Goal: Task Accomplishment & Management: Complete application form

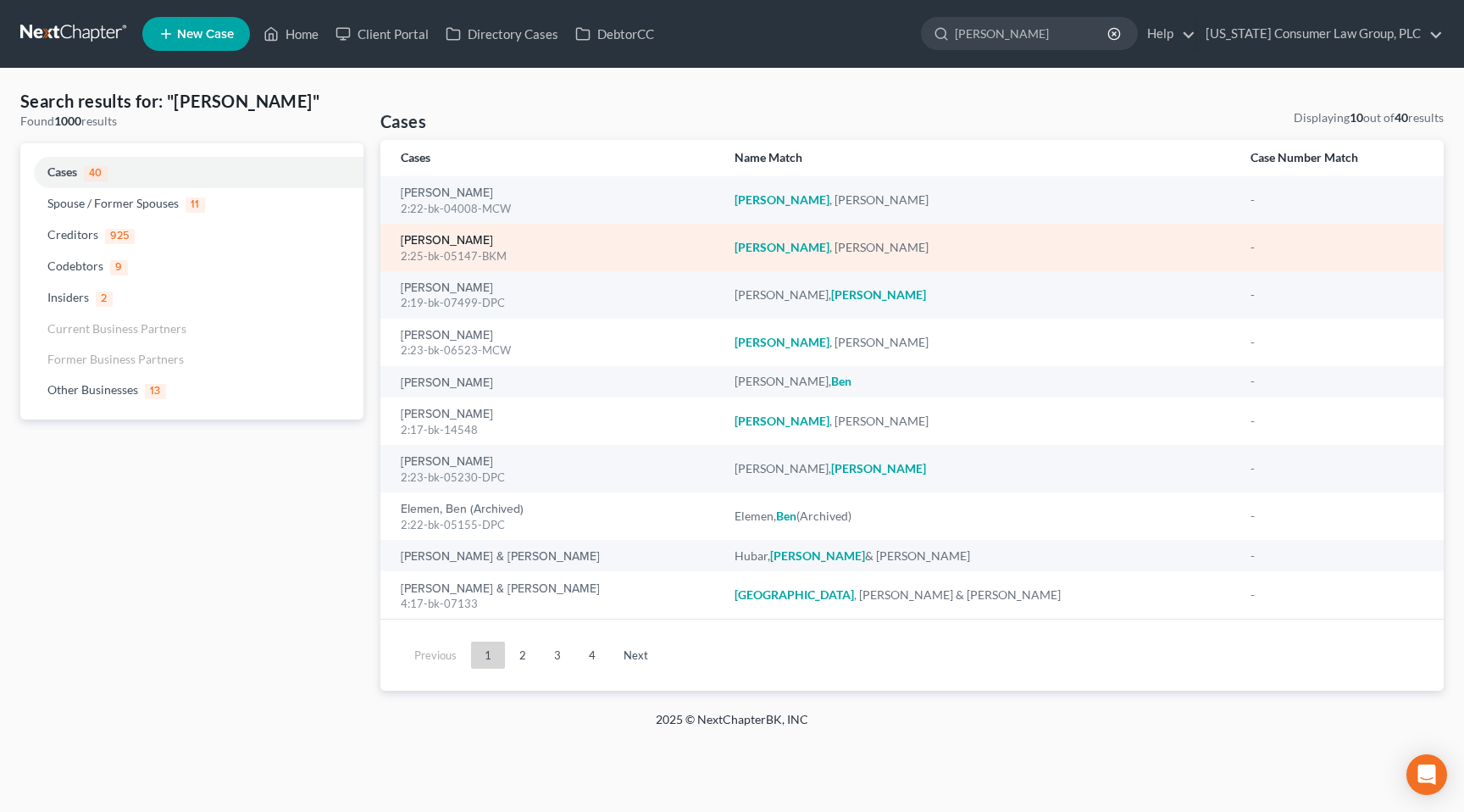
click at [449, 246] on link "[PERSON_NAME]" at bounding box center [447, 240] width 93 height 12
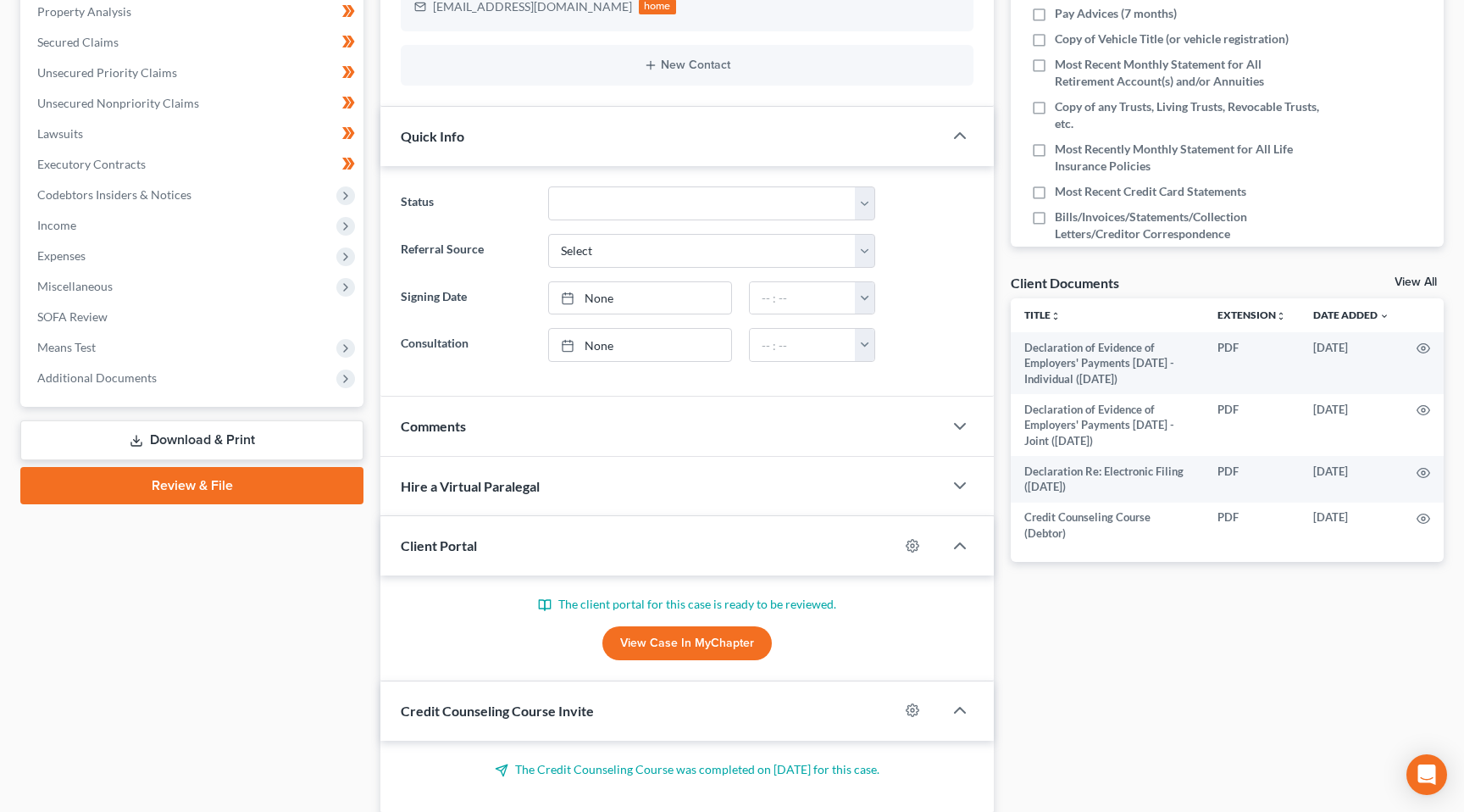
scroll to position [375, 0]
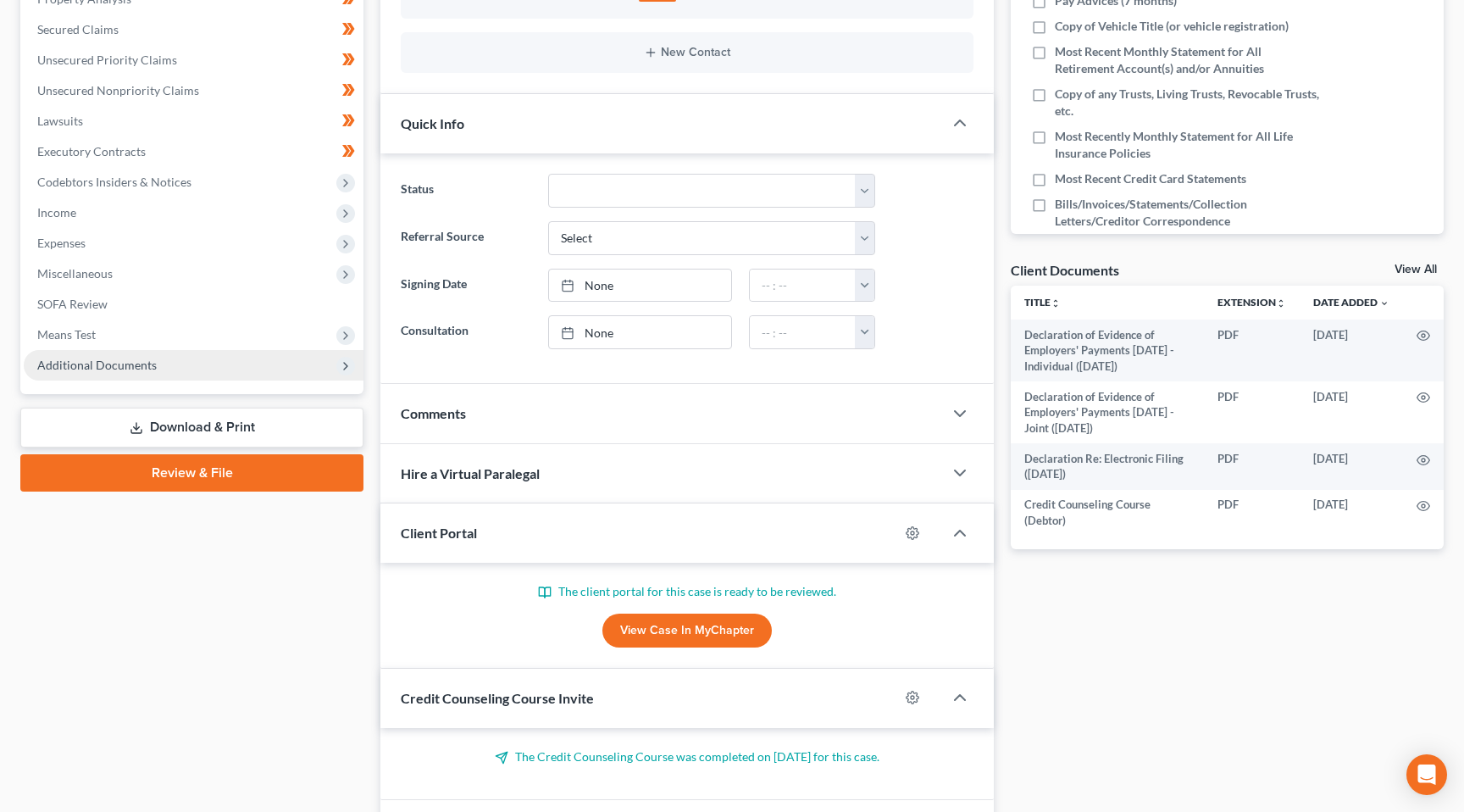
click at [139, 366] on span "Additional Documents" at bounding box center [97, 365] width 119 height 14
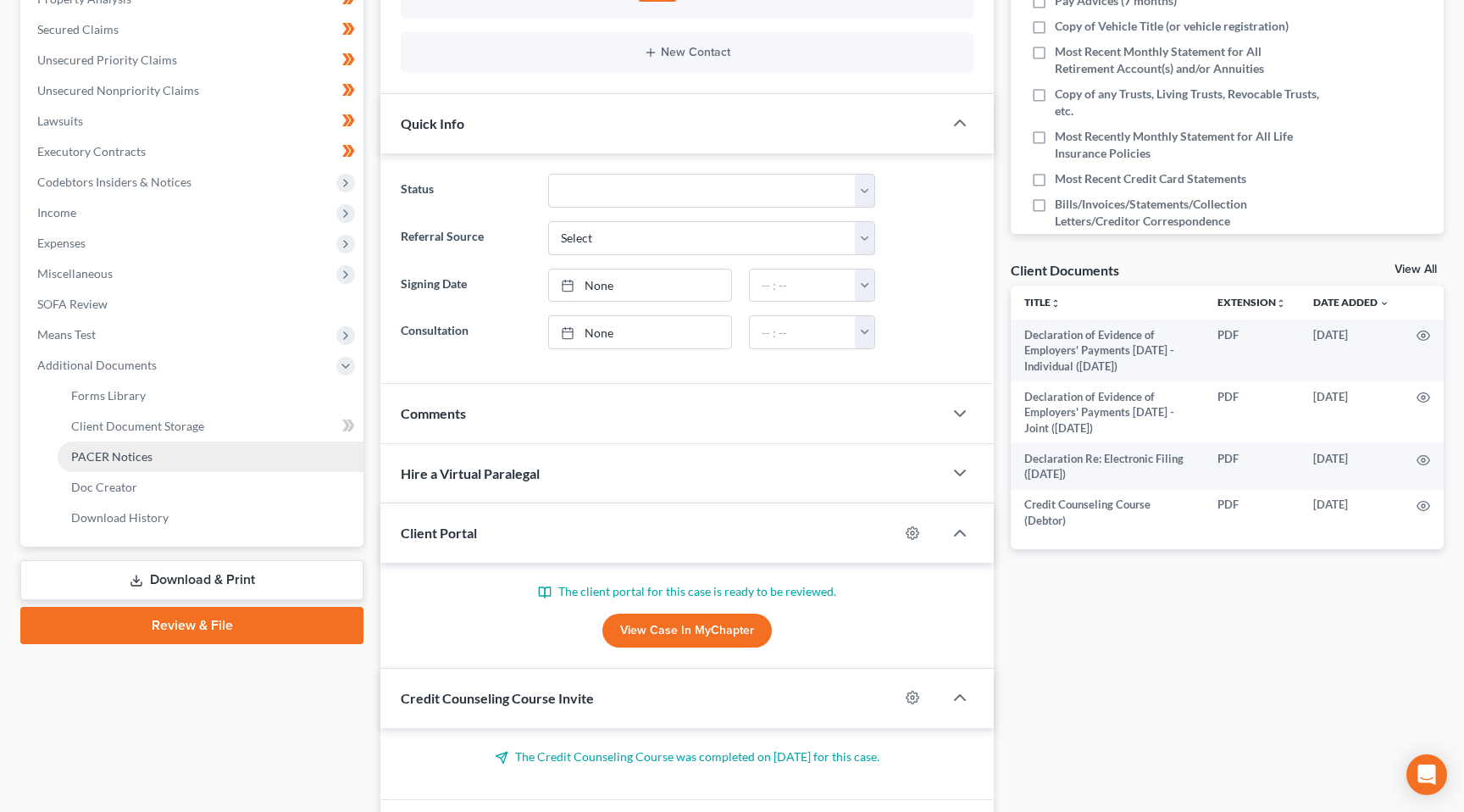
click at [123, 449] on span "PACER Notices" at bounding box center [111, 456] width 81 height 14
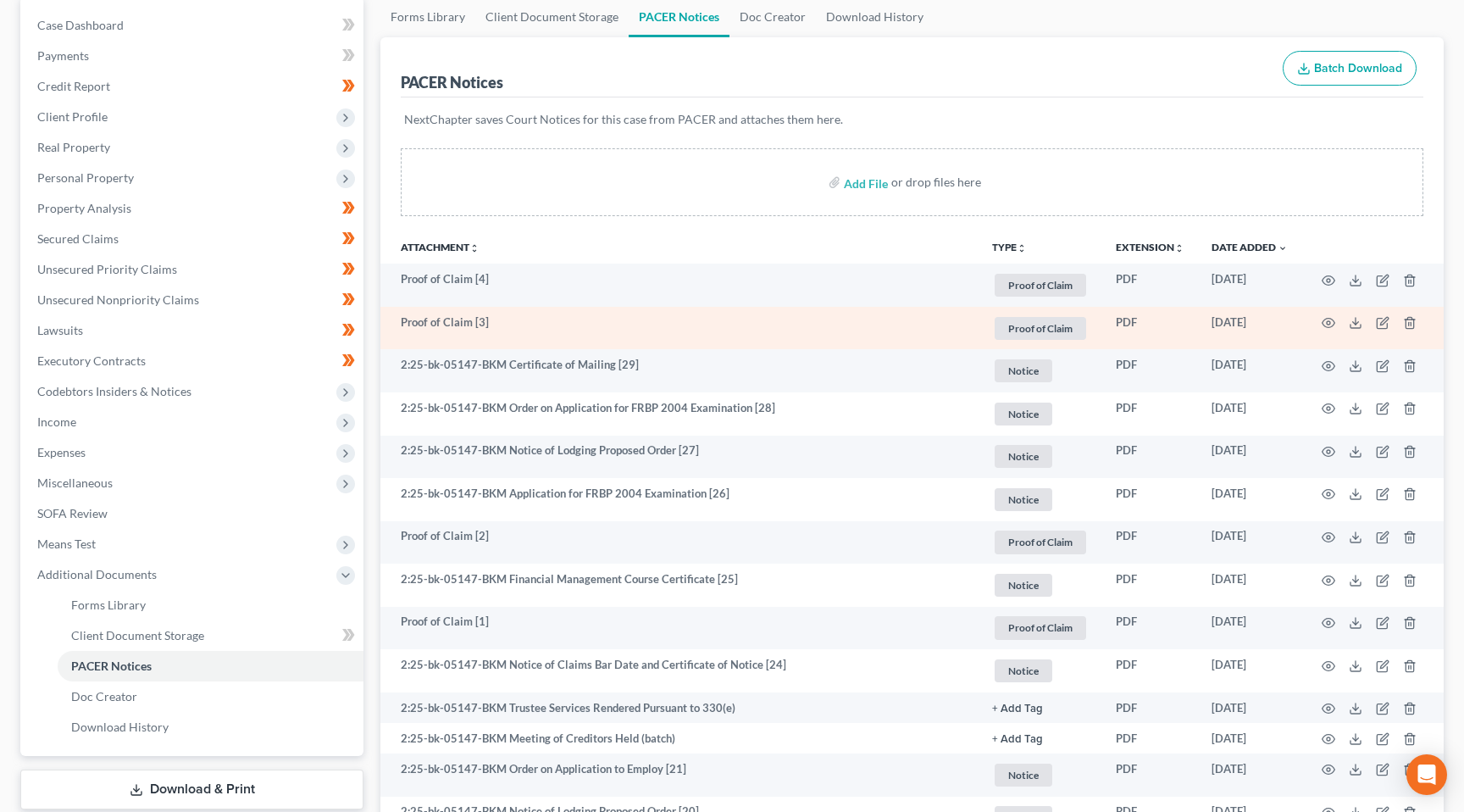
scroll to position [170, 0]
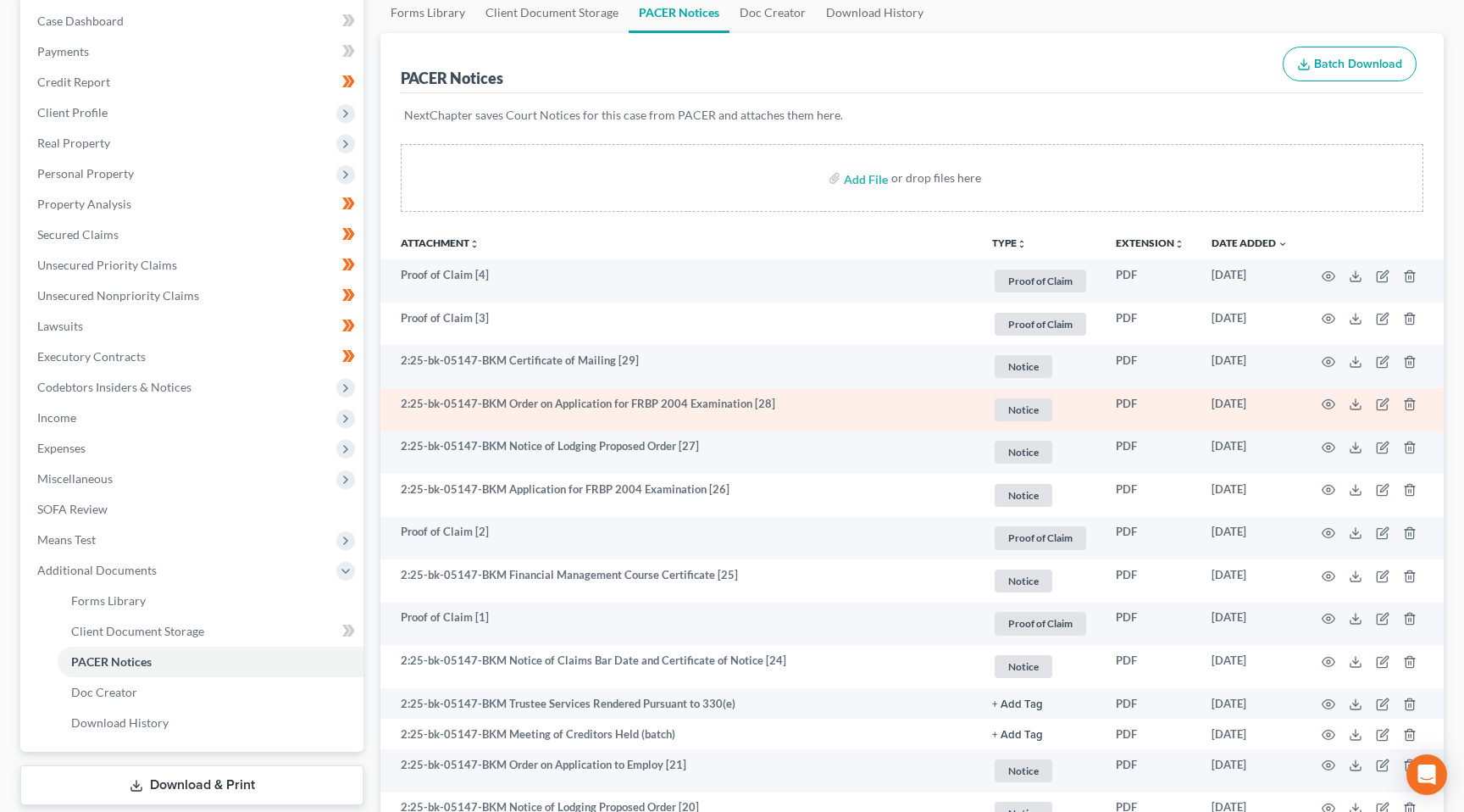
click at [575, 402] on td "2:25-bk-05147-BKM Order on Application for FRBP 2004 Examination [28]" at bounding box center [680, 409] width 599 height 44
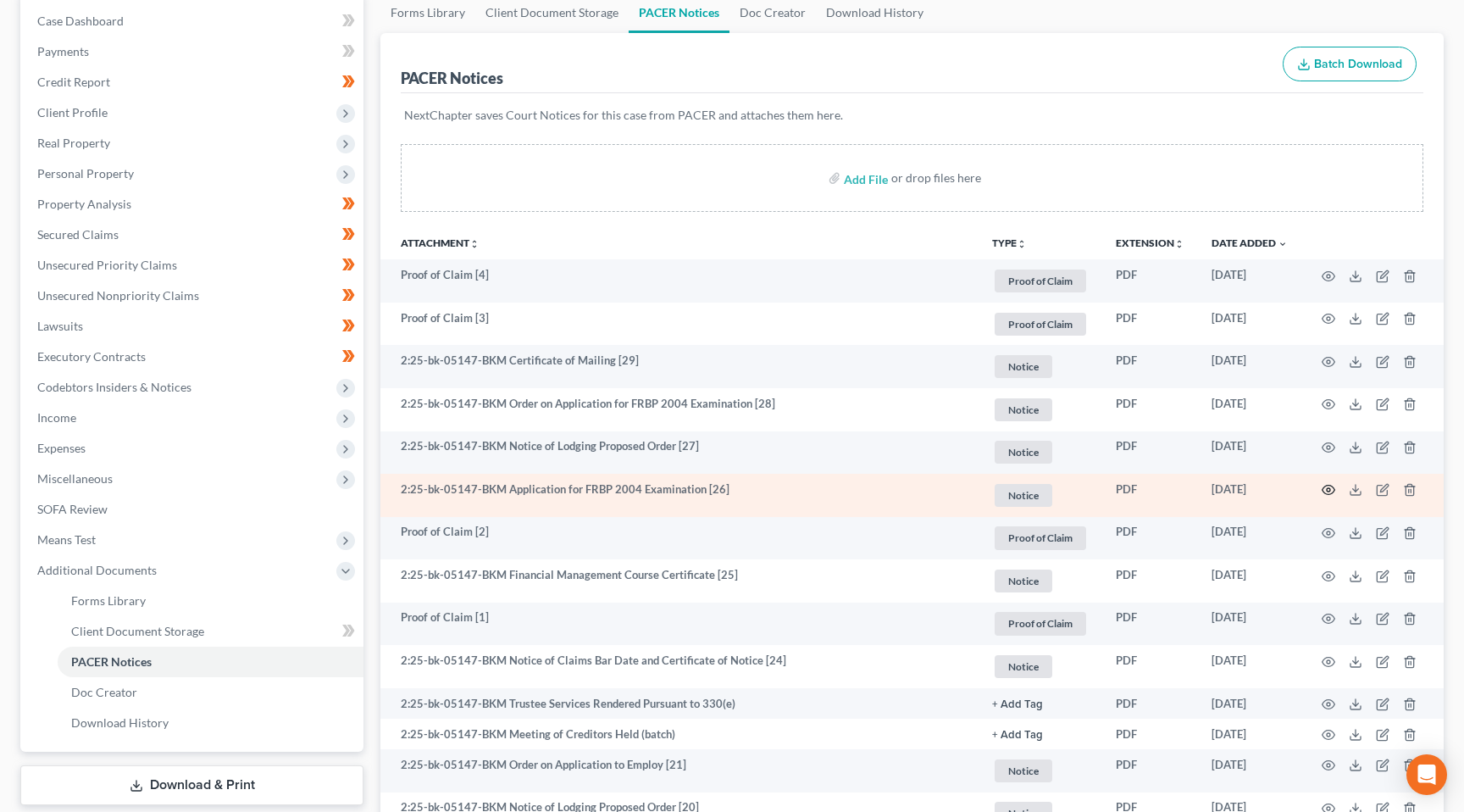
click at [1331, 486] on icon "button" at bounding box center [1328, 489] width 13 height 13
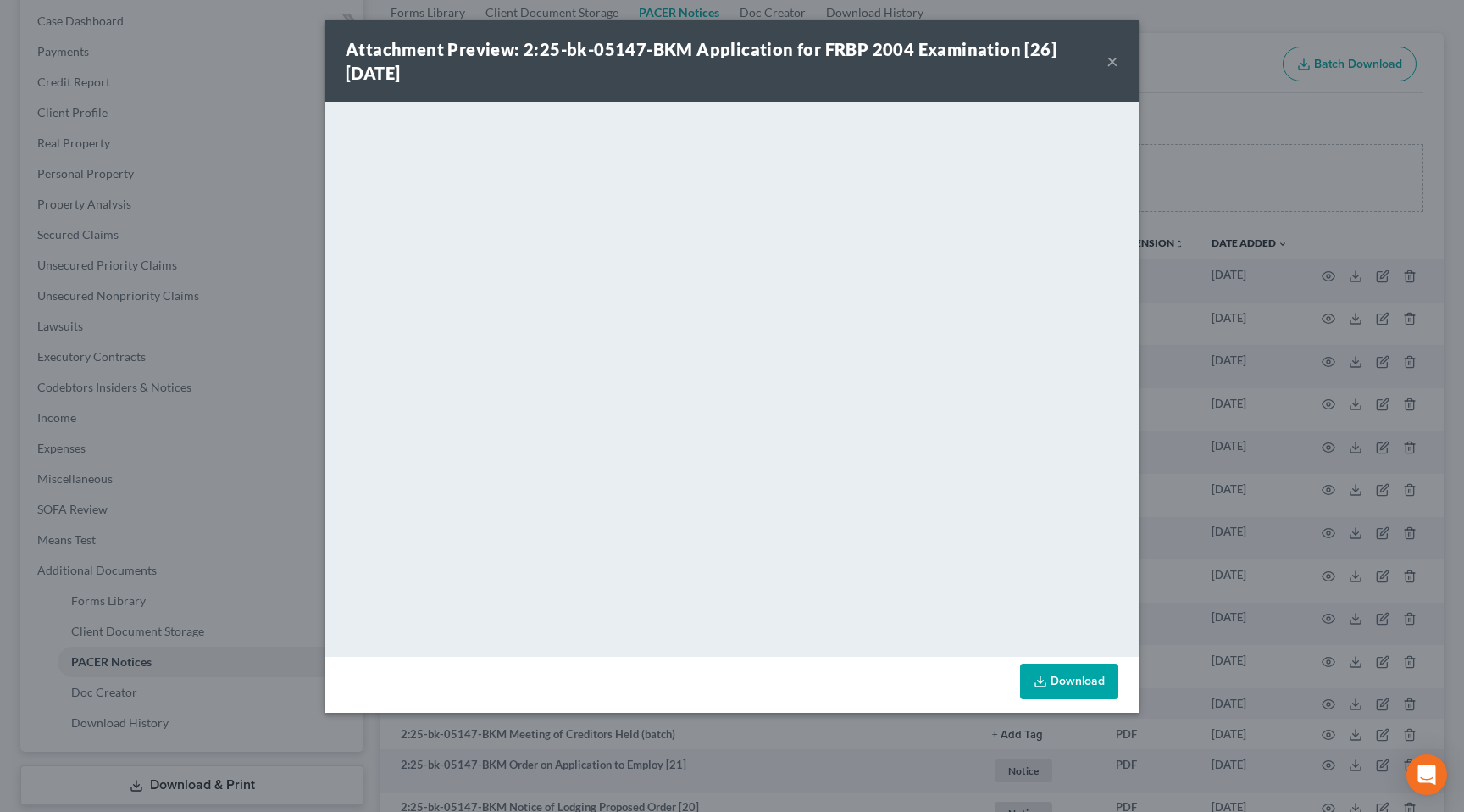
click at [1112, 60] on button "×" at bounding box center [1112, 60] width 12 height 20
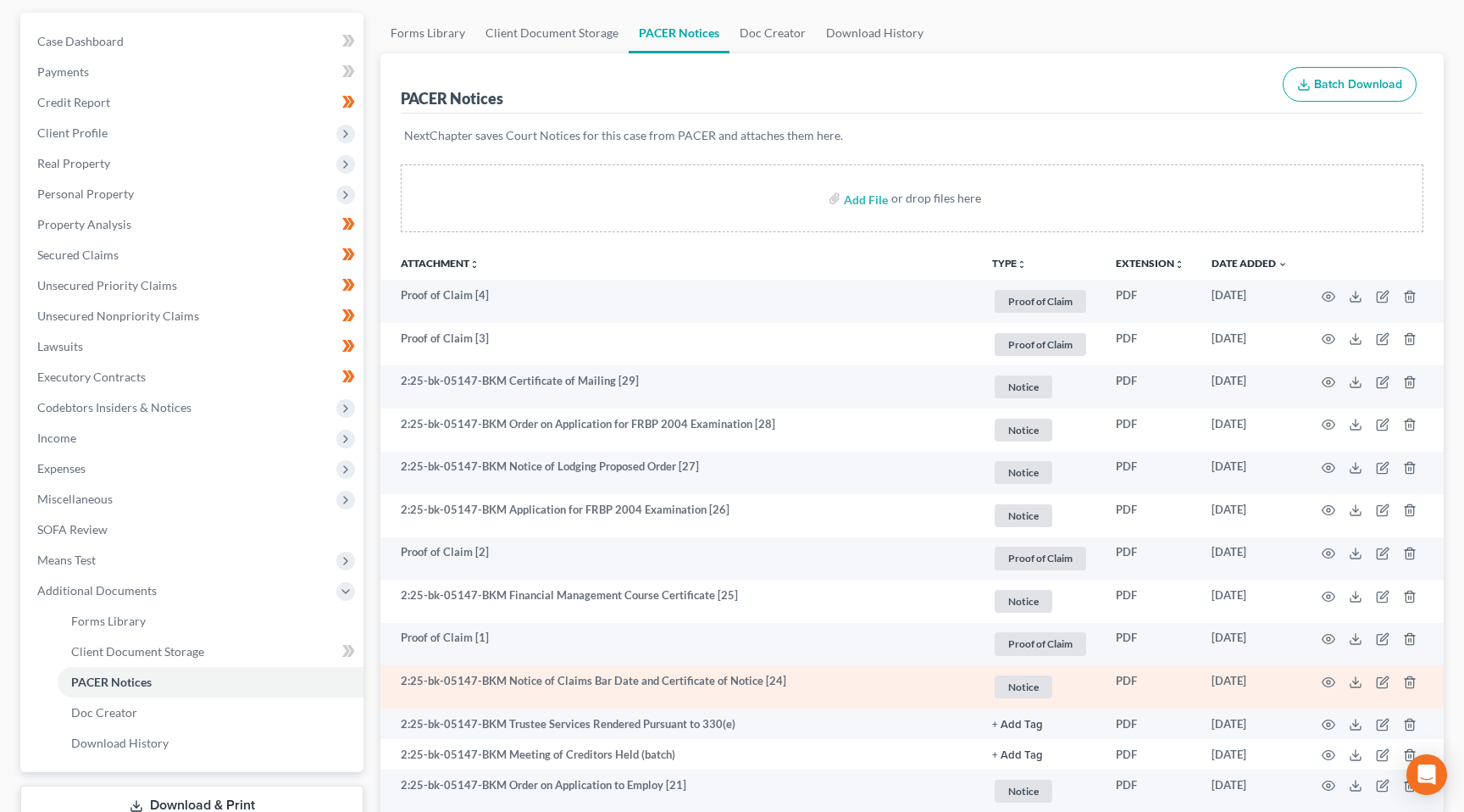
scroll to position [157, 0]
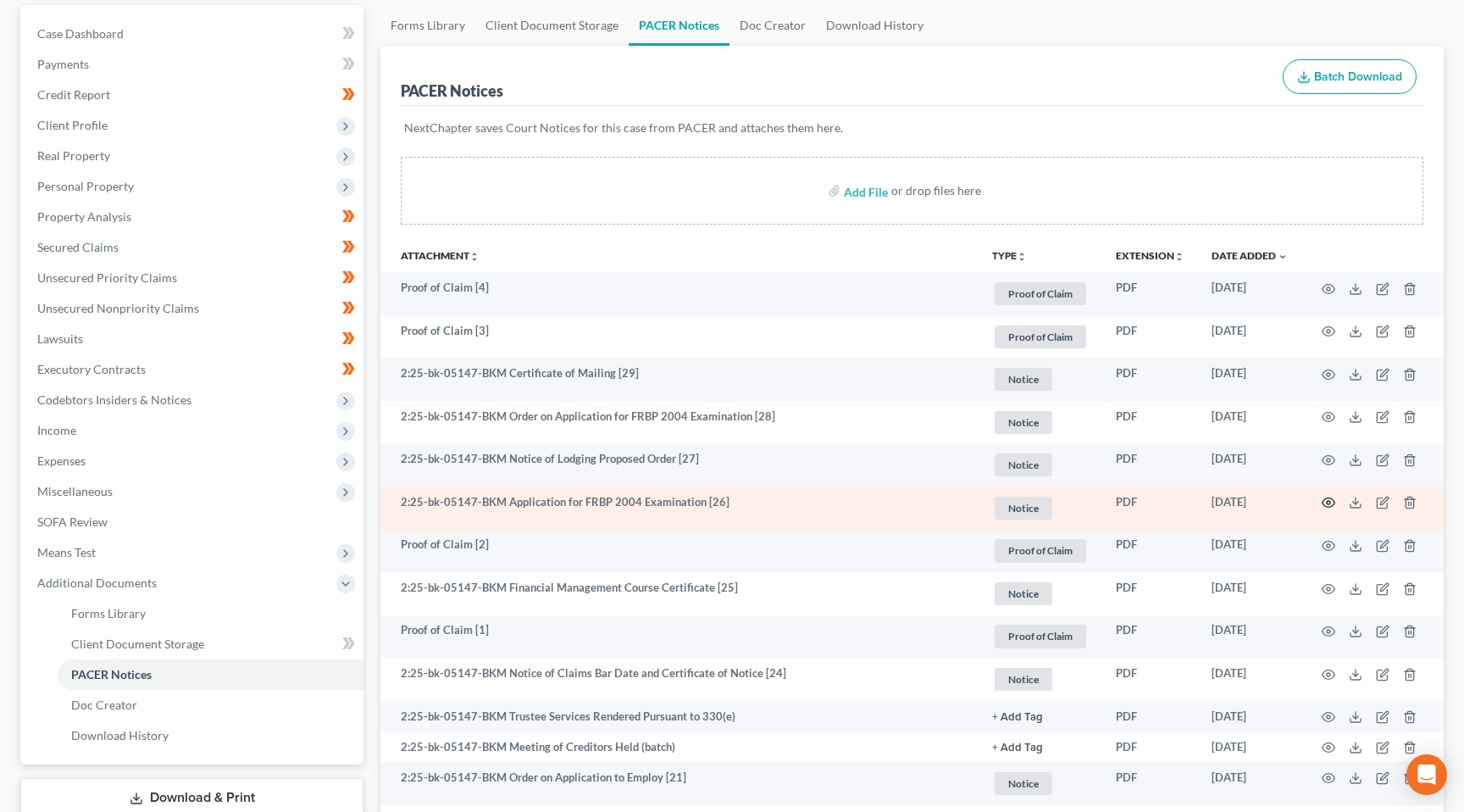
click at [1331, 502] on icon "button" at bounding box center [1328, 502] width 13 height 13
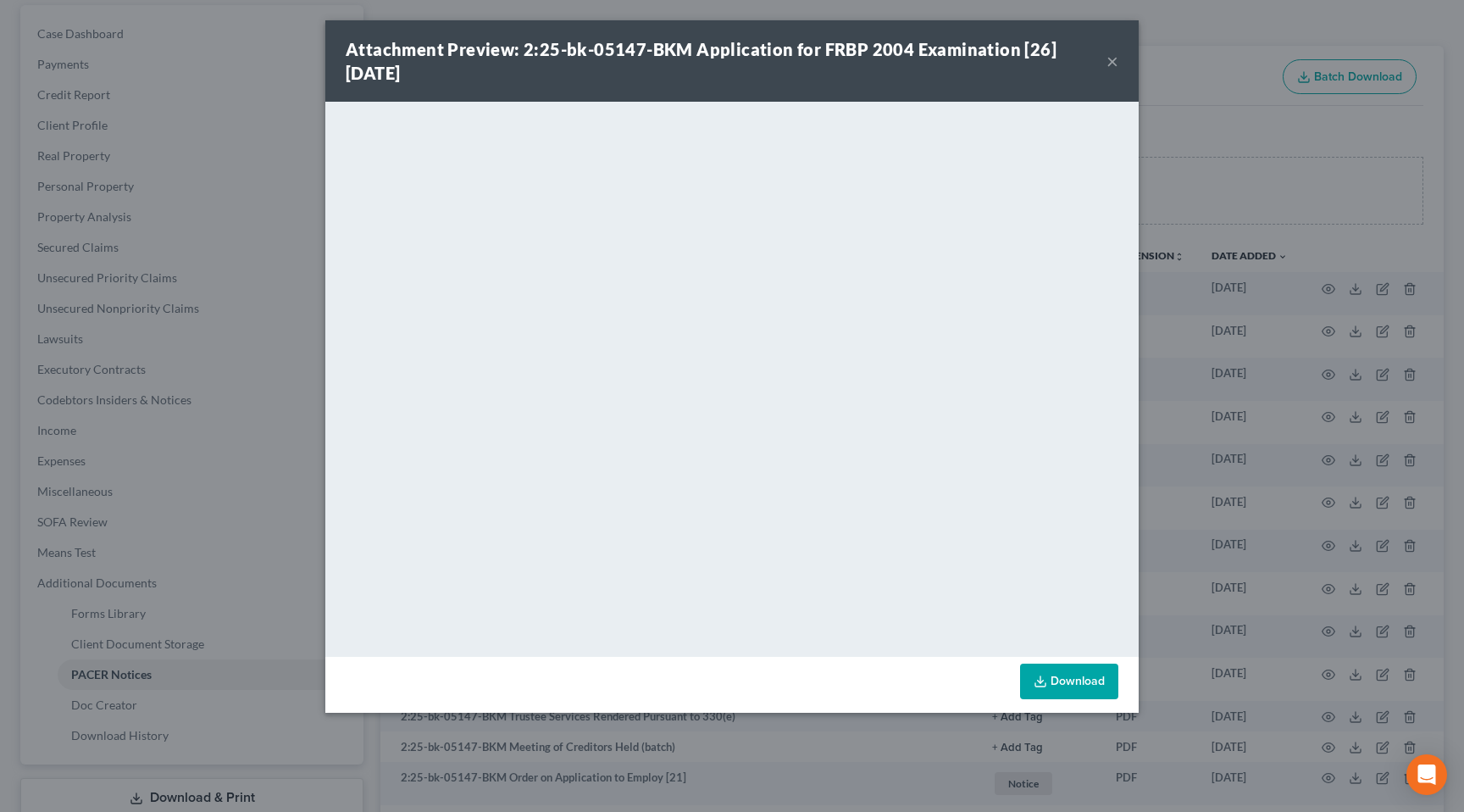
click at [1114, 58] on button "×" at bounding box center [1112, 60] width 12 height 20
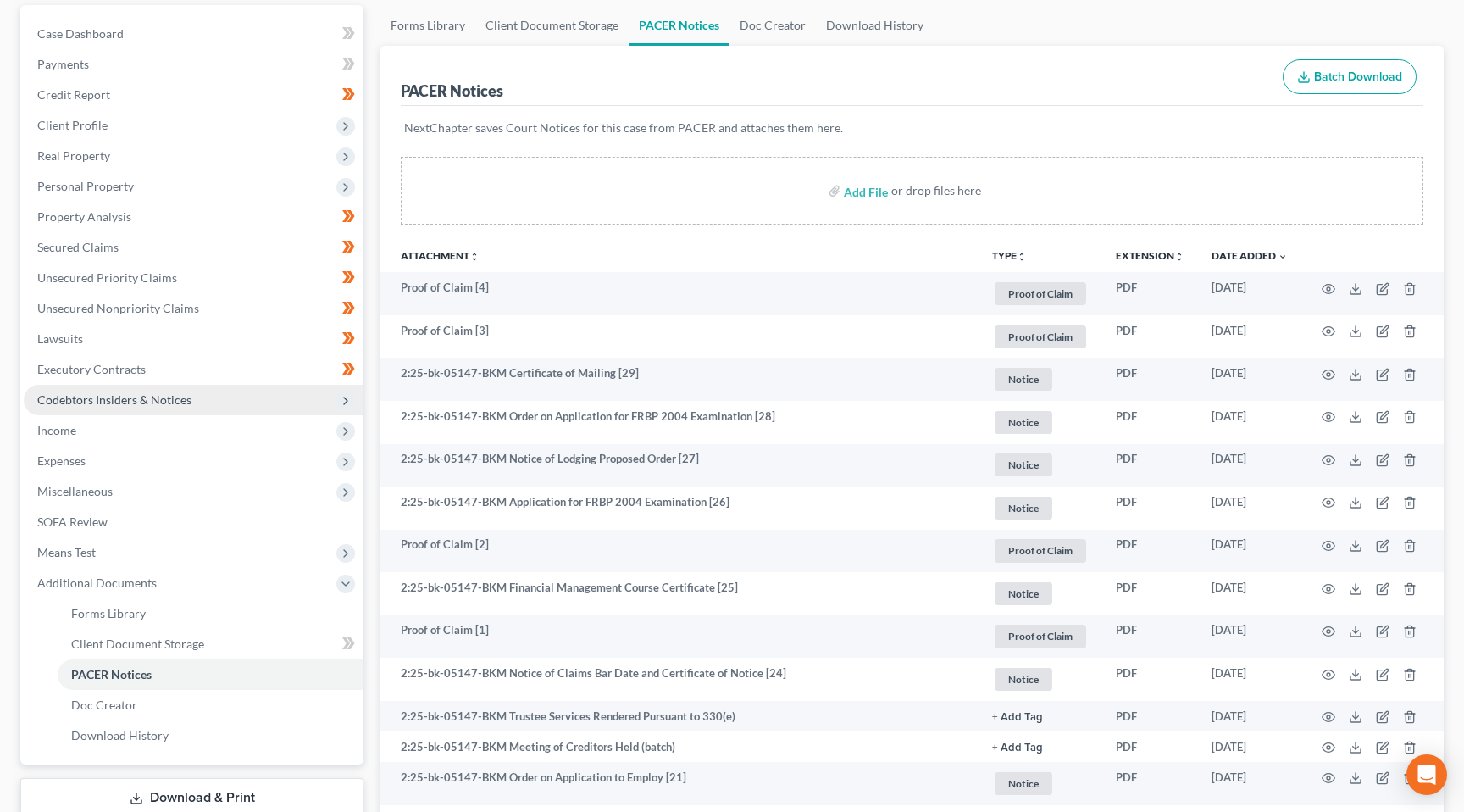
scroll to position [0, 0]
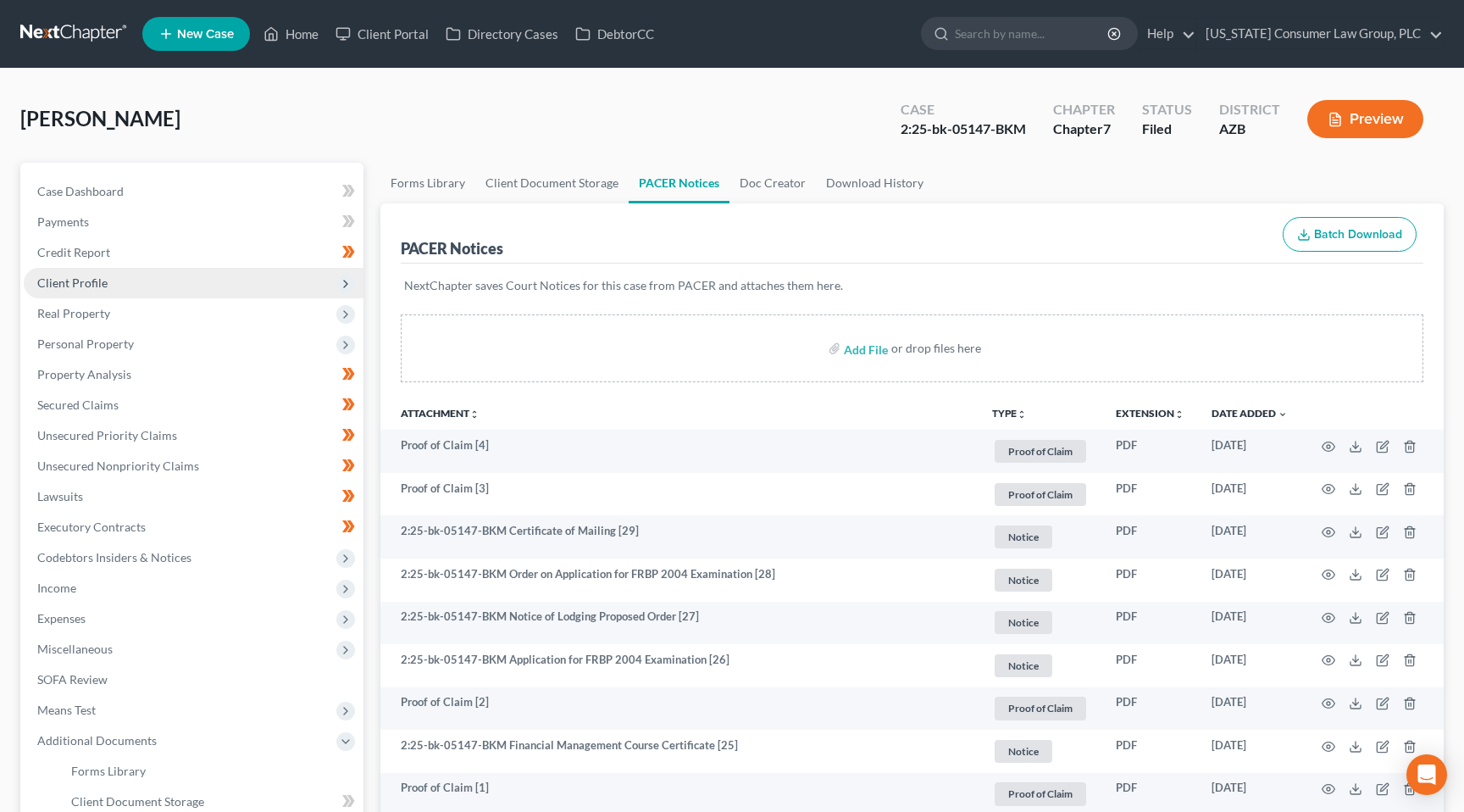
click at [98, 283] on span "Client Profile" at bounding box center [72, 283] width 70 height 14
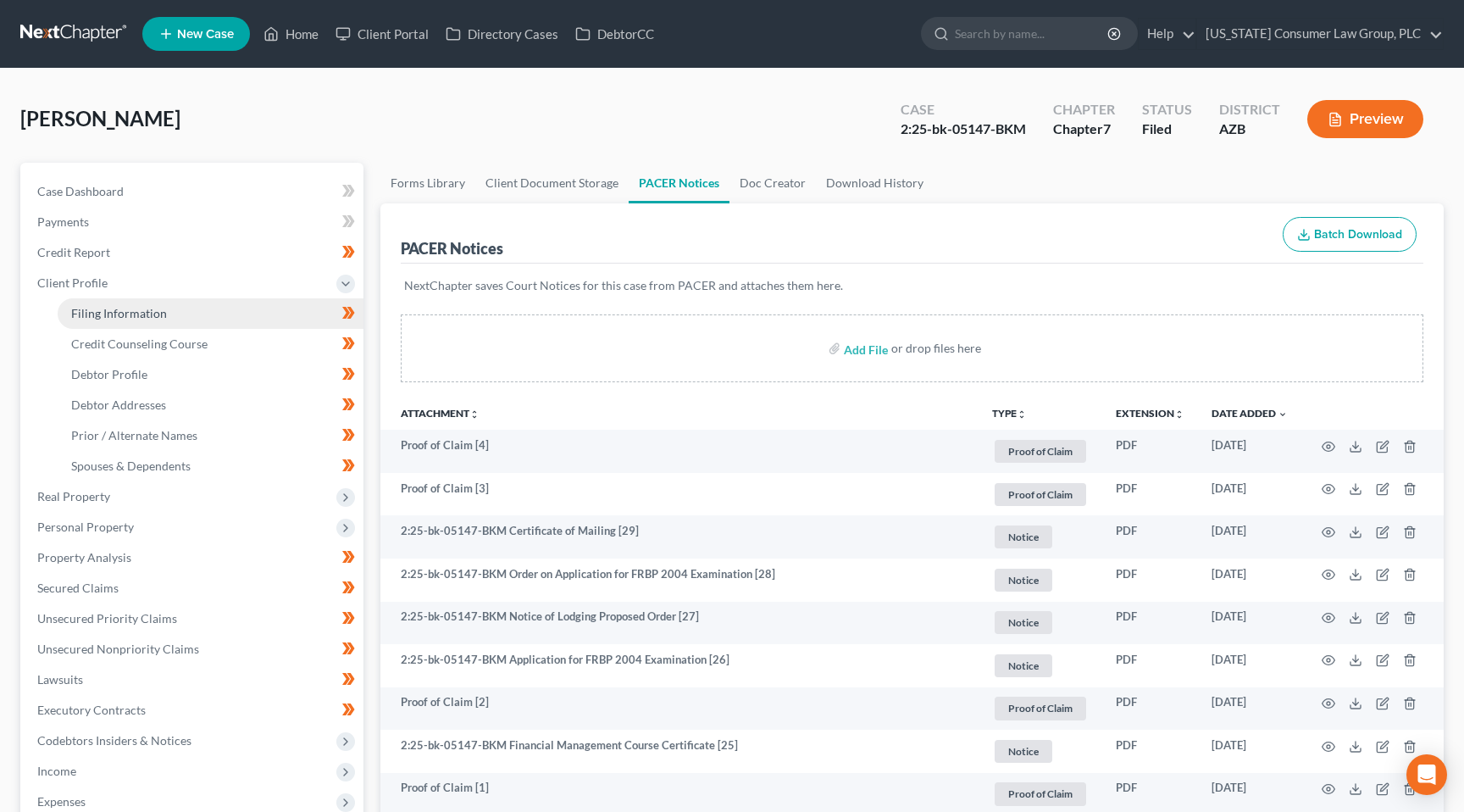
click at [155, 318] on span "Filing Information" at bounding box center [119, 313] width 96 height 14
select select "1"
select select "0"
select select "3"
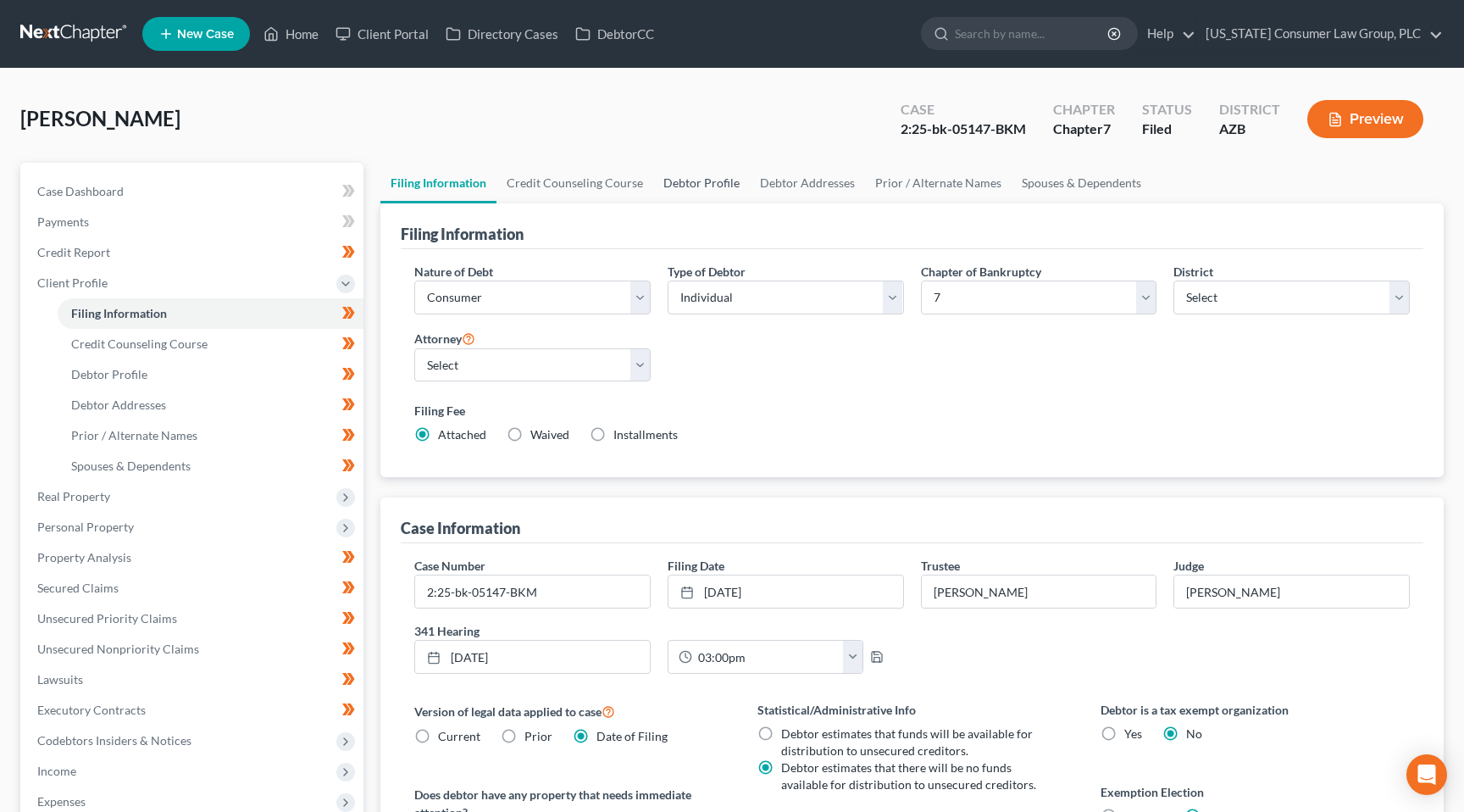
click at [696, 176] on link "Debtor Profile" at bounding box center [701, 183] width 97 height 41
select select "3"
select select "0"
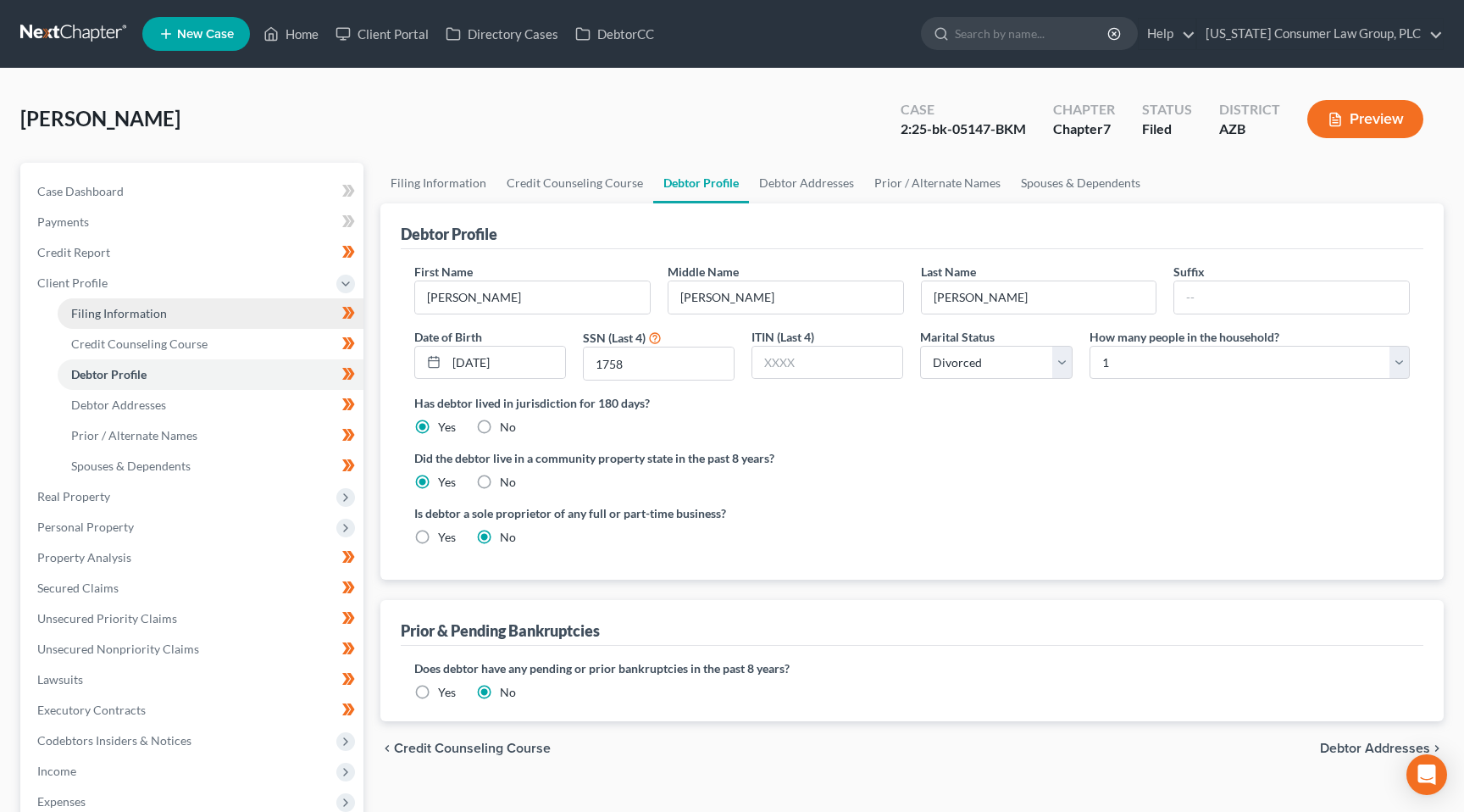
scroll to position [301, 0]
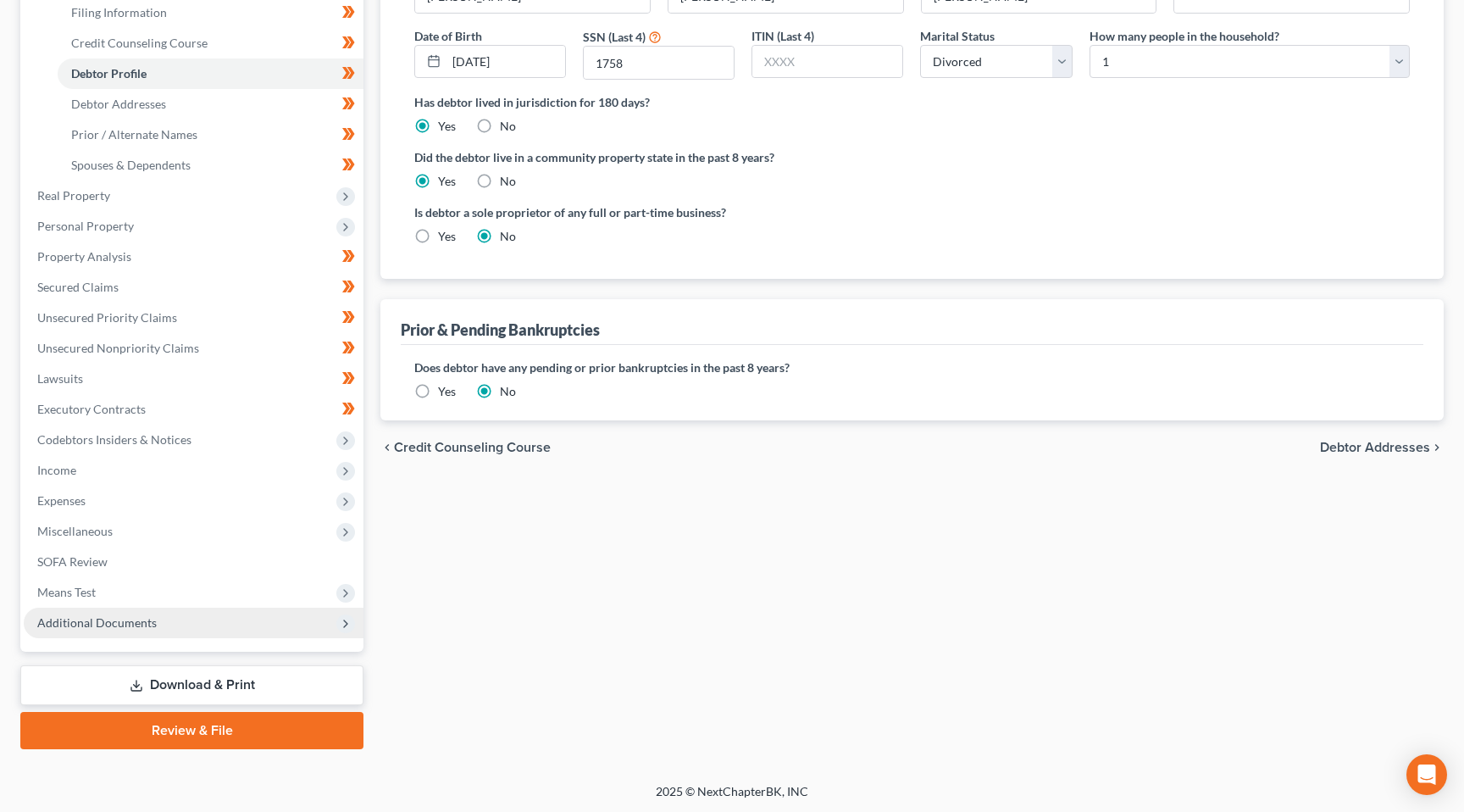
click at [105, 607] on span "Additional Documents" at bounding box center [194, 623] width 340 height 30
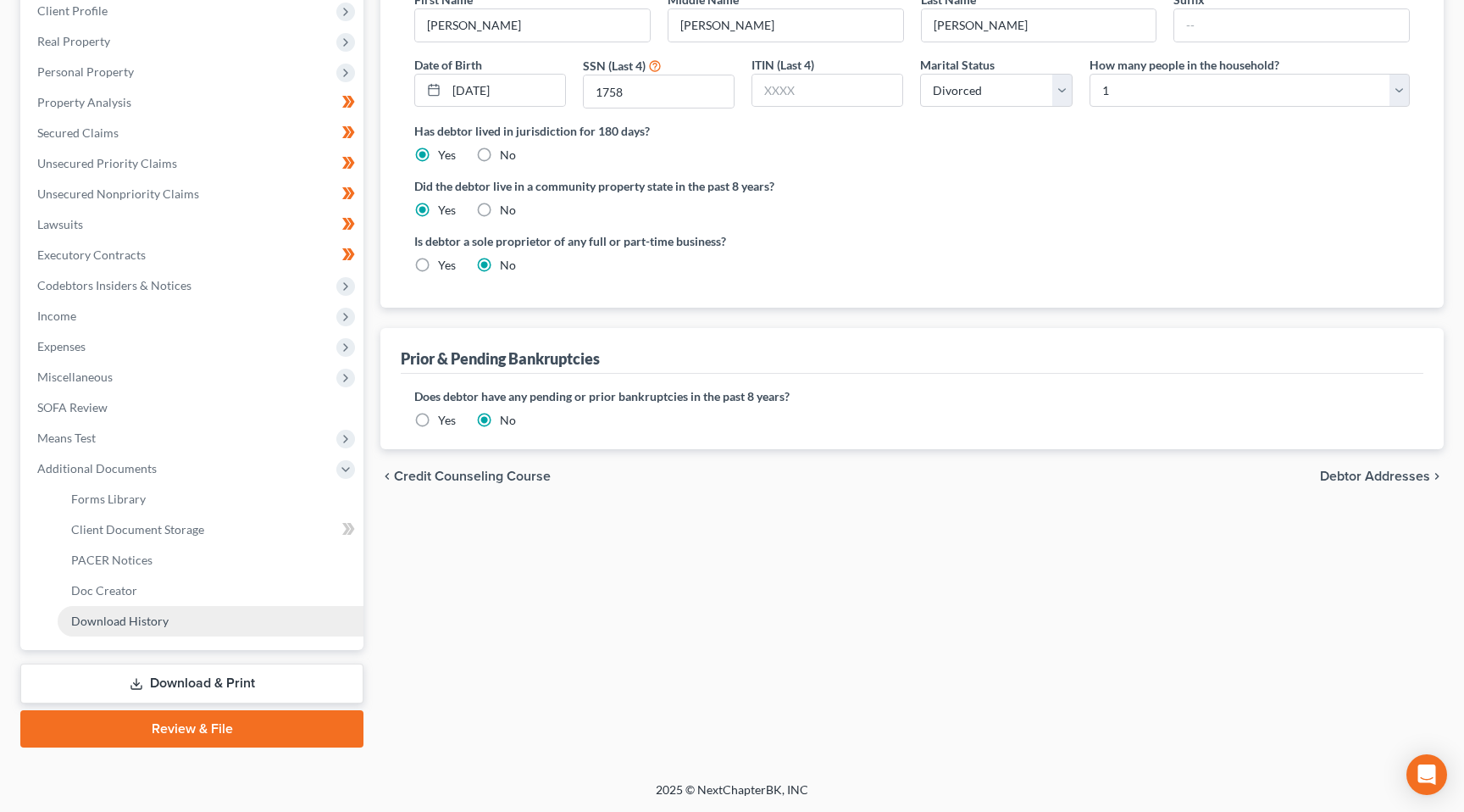
scroll to position [270, 0]
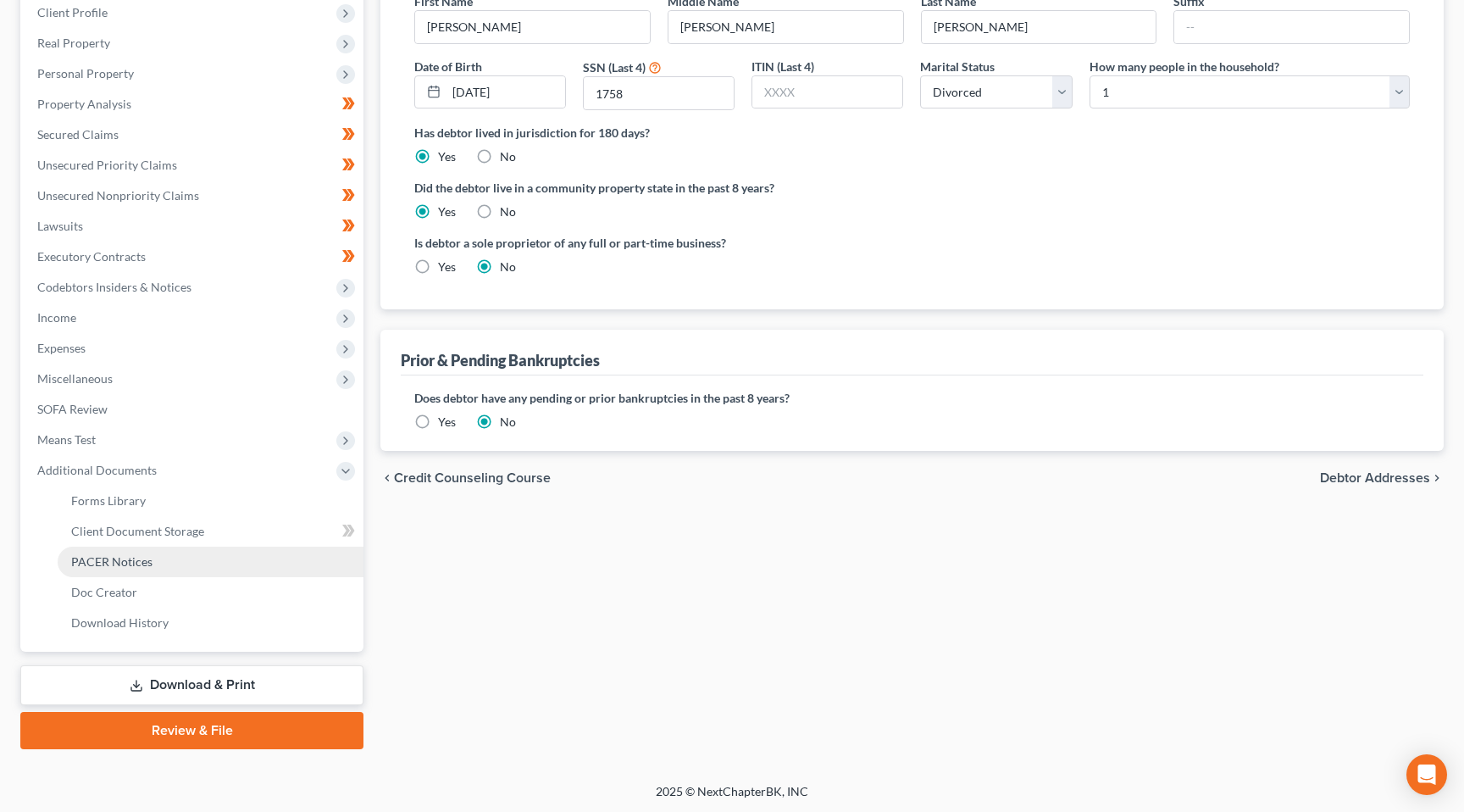
click at [134, 558] on span "PACER Notices" at bounding box center [111, 561] width 81 height 14
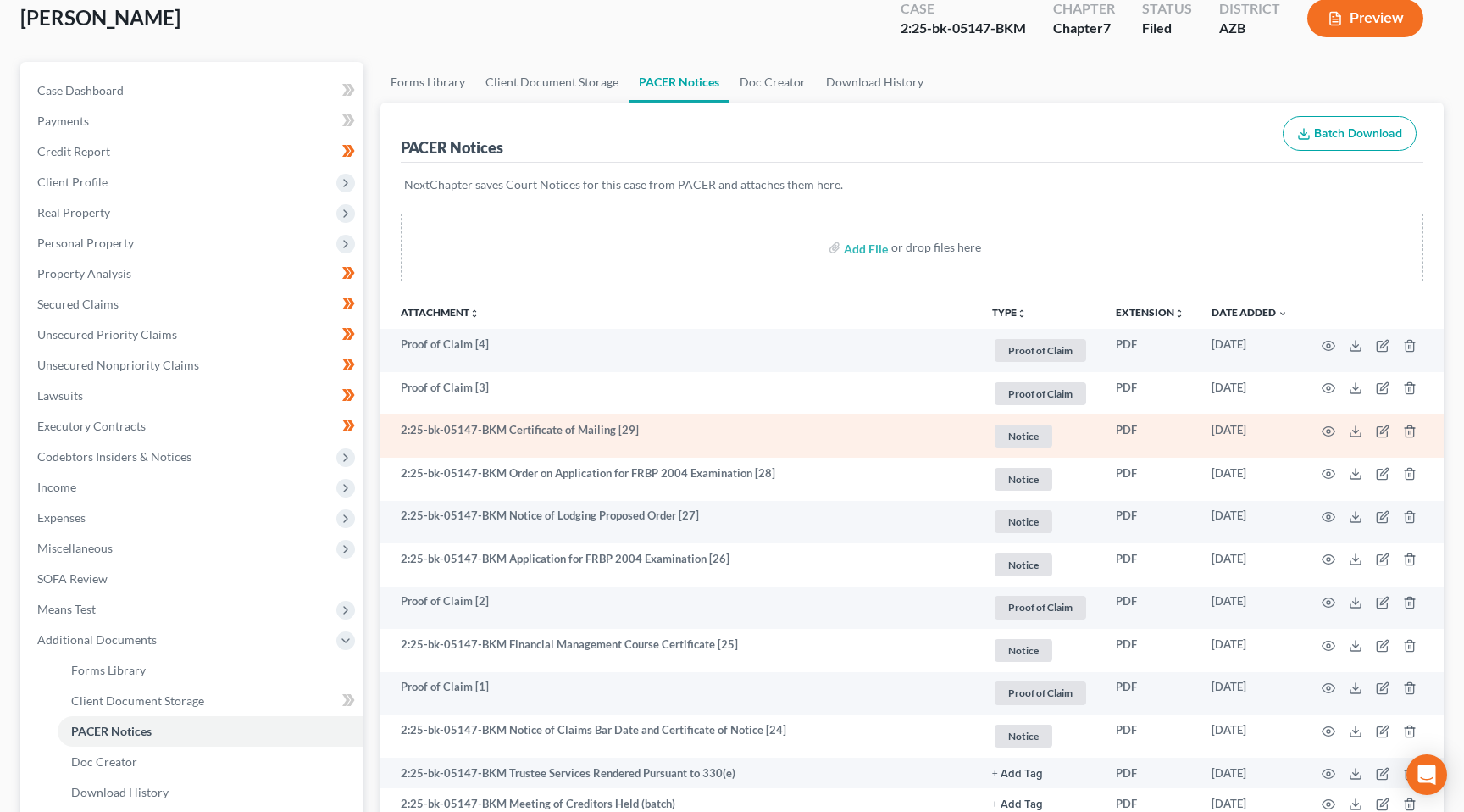
scroll to position [107, 0]
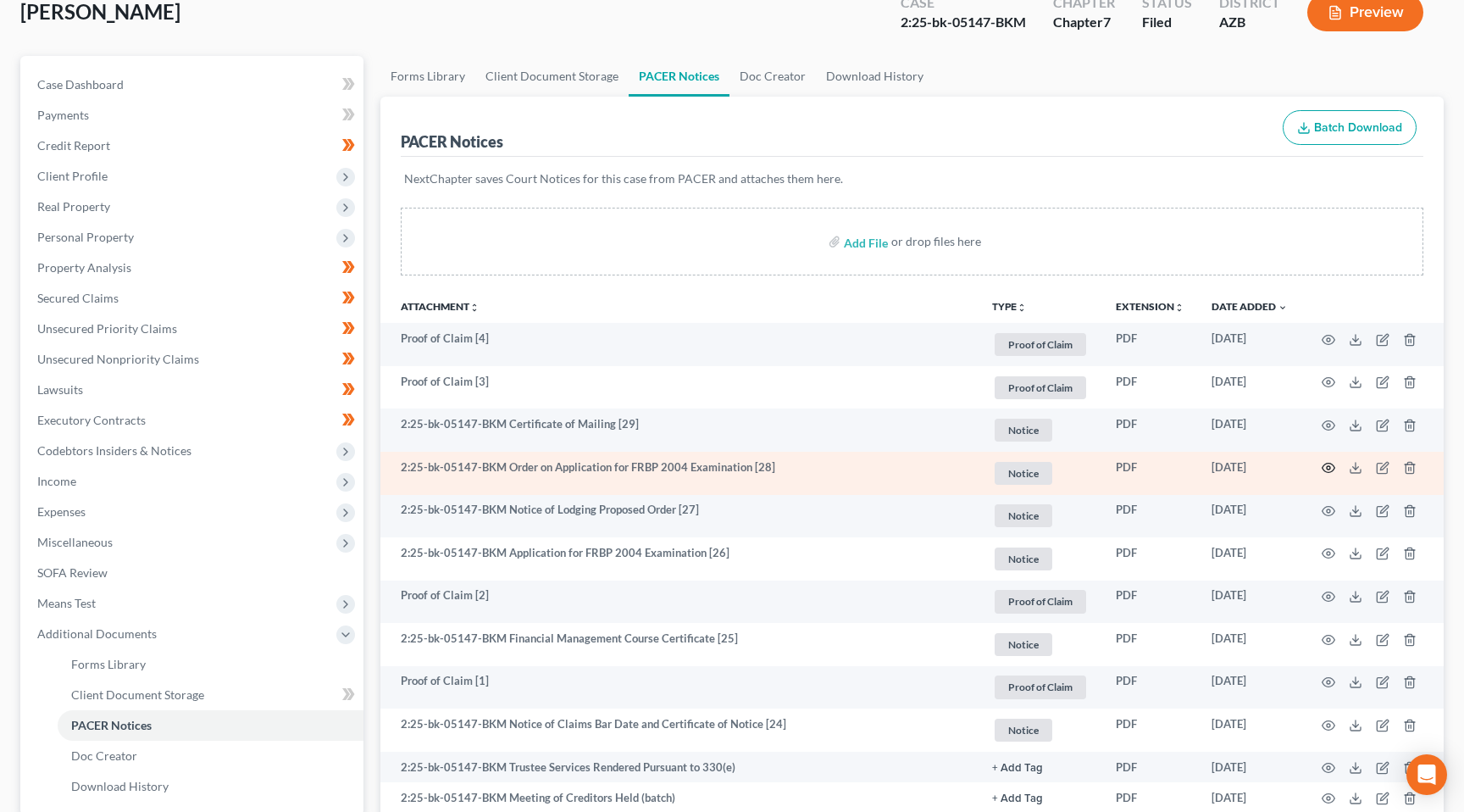
click at [1329, 467] on icon "button" at bounding box center [1328, 467] width 13 height 13
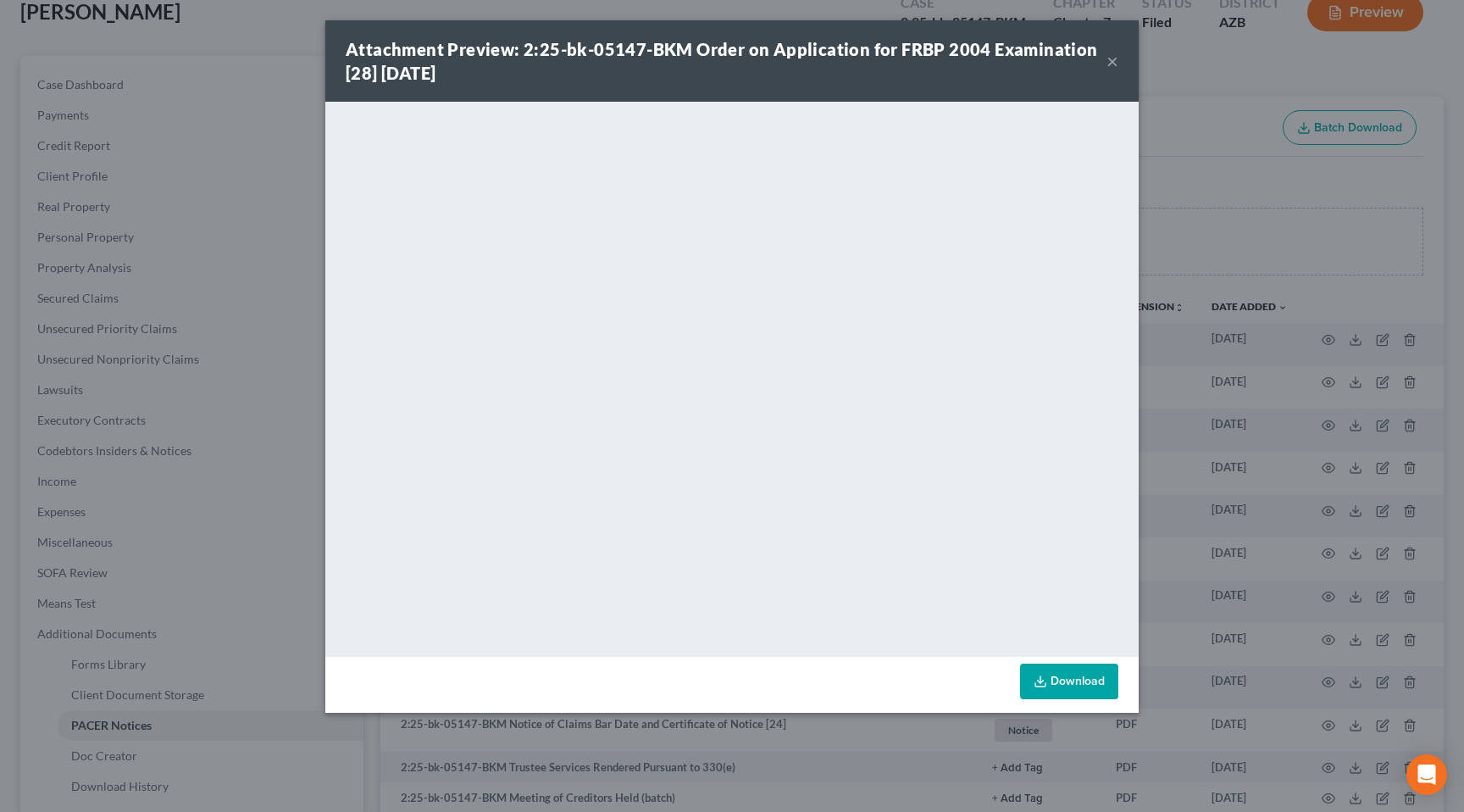
click at [1114, 62] on button "×" at bounding box center [1112, 60] width 12 height 20
